Goal: Task Accomplishment & Management: Complete application form

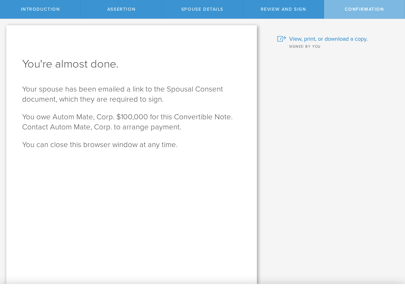
click at [202, 152] on div "You're almost done. Your spouse has been emailed a link to the Spousal Consent …" at bounding box center [131, 154] width 250 height 259
click at [40, 9] on span "Introduction" at bounding box center [40, 9] width 39 height 5
click at [121, 9] on span "Assertion" at bounding box center [121, 9] width 28 height 5
click at [202, 9] on span "Spouse Details" at bounding box center [202, 9] width 42 height 5
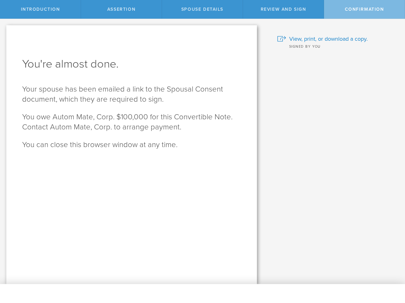
click at [283, 9] on span "Review and Sign" at bounding box center [283, 9] width 46 height 5
click at [364, 9] on span "Confirmation" at bounding box center [364, 9] width 39 height 5
click at [336, 39] on span "View, print, or download a copy." at bounding box center [328, 39] width 78 height 8
